Goal: Find specific page/section: Find specific page/section

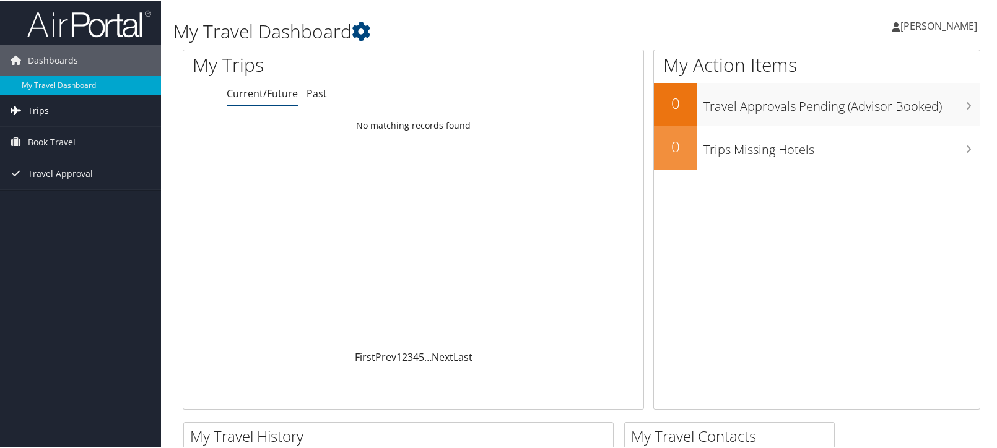
click at [48, 107] on link "Trips" at bounding box center [80, 109] width 161 height 31
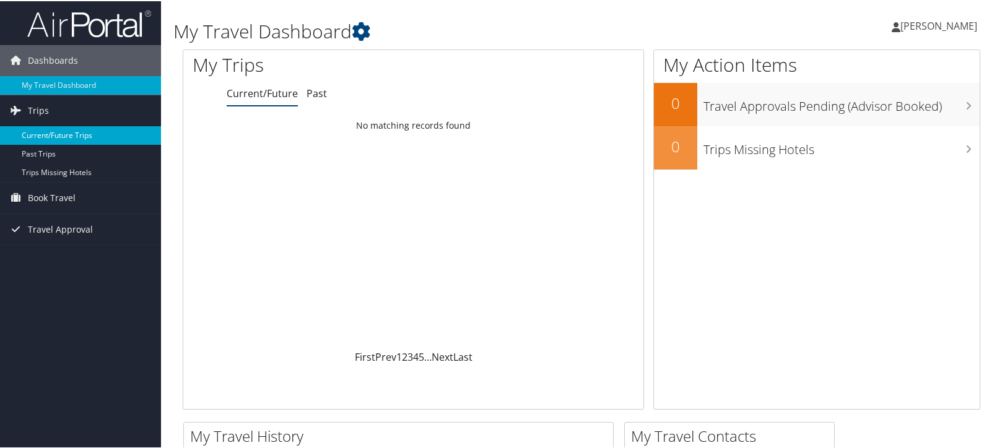
click at [63, 134] on link "Current/Future Trips" at bounding box center [80, 134] width 161 height 19
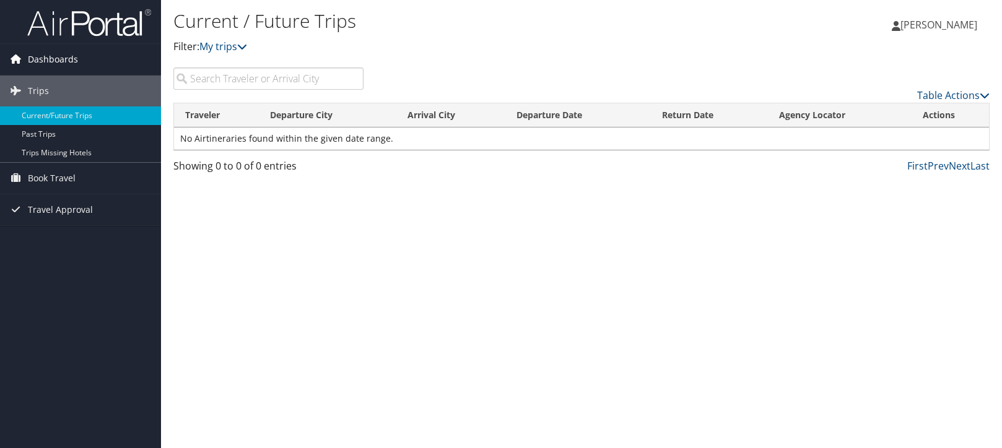
click at [66, 44] on span "Dashboards" at bounding box center [53, 59] width 50 height 31
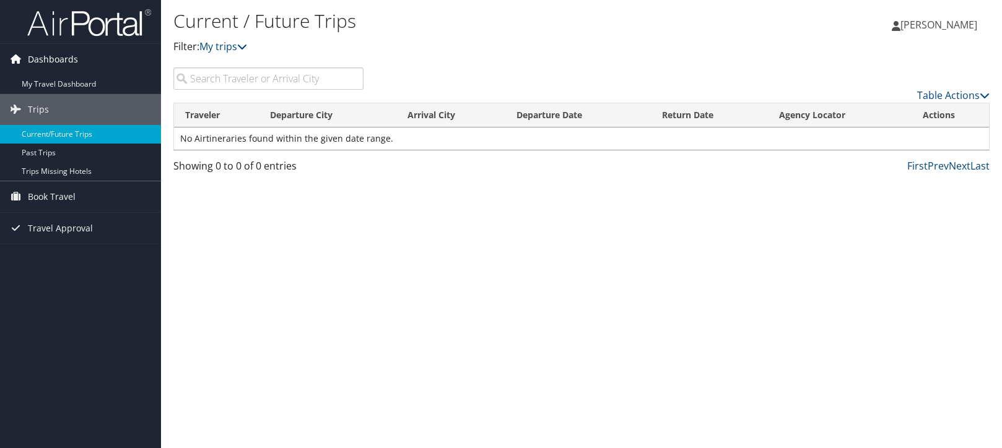
click at [56, 59] on span "Dashboards" at bounding box center [53, 59] width 50 height 31
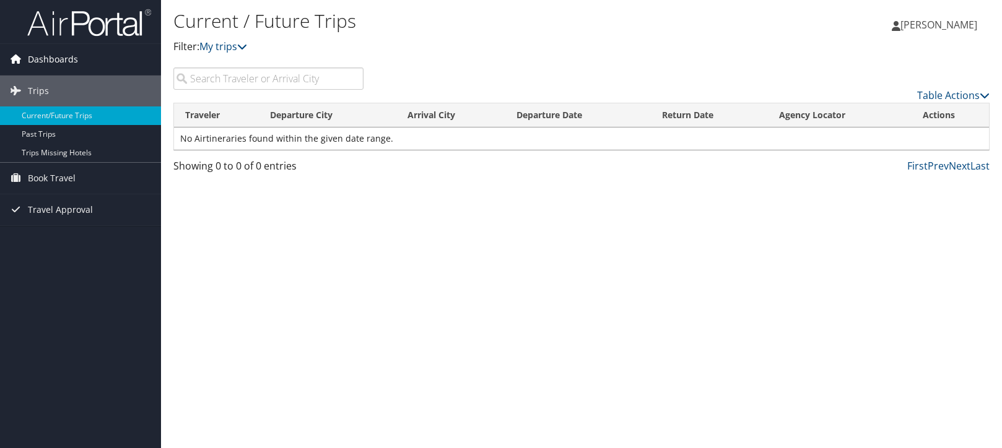
click at [64, 62] on span "Dashboards" at bounding box center [53, 59] width 50 height 31
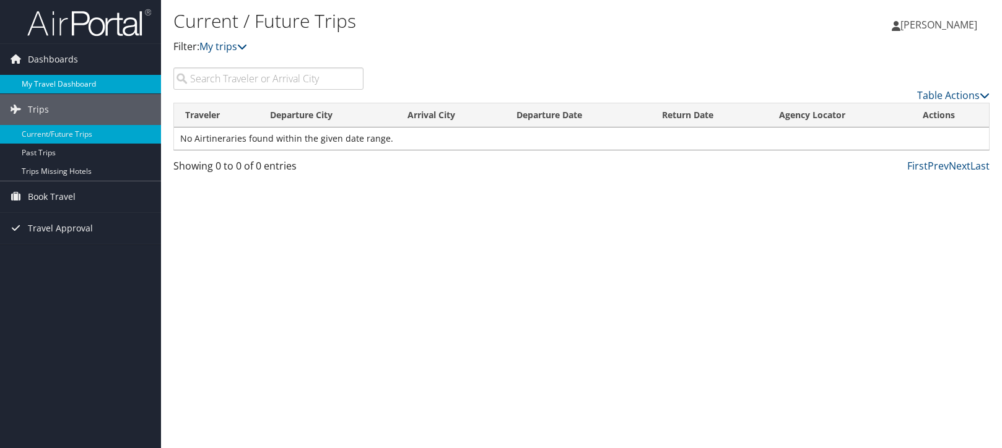
click at [60, 81] on link "My Travel Dashboard" at bounding box center [80, 84] width 161 height 19
